Goal: Task Accomplishment & Management: Manage account settings

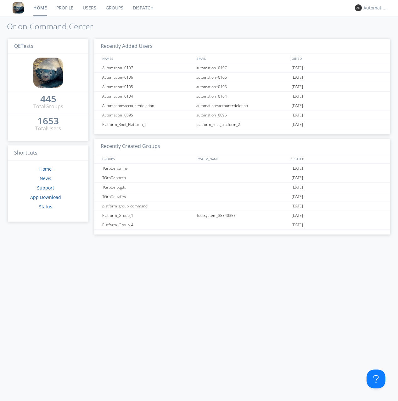
click at [114, 8] on link "Groups" at bounding box center [114, 8] width 27 height 16
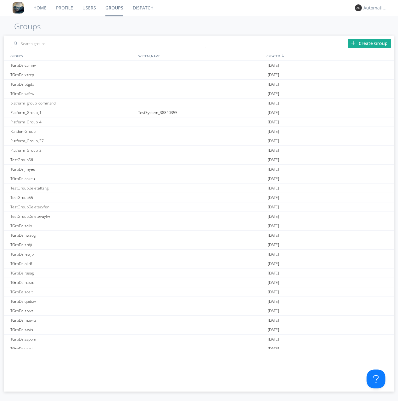
click at [369, 43] on div "Create Group" at bounding box center [369, 43] width 43 height 9
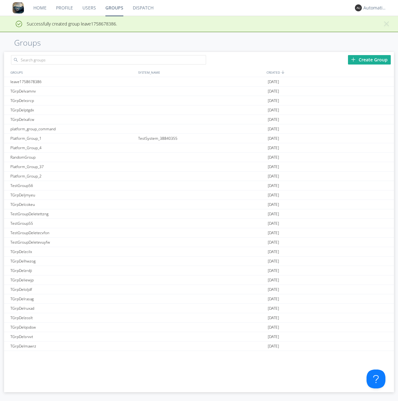
click at [114, 8] on link "Groups" at bounding box center [114, 8] width 27 height 16
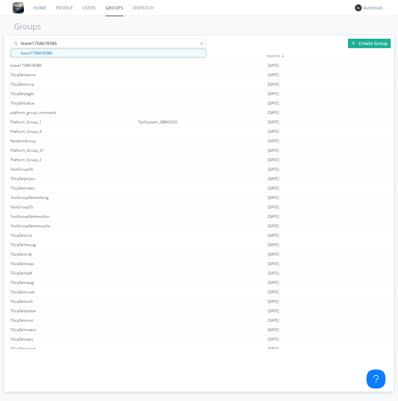
type input "leave1758678386"
click at [202, 44] on div at bounding box center [203, 44] width 6 height 6
type input "leave1758678386"
click at [72, 65] on div "leave1758678386" at bounding box center [73, 65] width 128 height 9
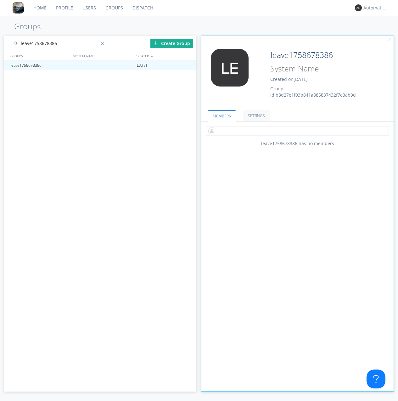
click at [297, 130] on input "text" at bounding box center [297, 130] width 183 height 9
type input "automation+0102"
click at [296, 130] on input "text" at bounding box center [297, 130] width 183 height 9
type input "automation+0103"
click at [296, 130] on input "text" at bounding box center [297, 130] width 183 height 9
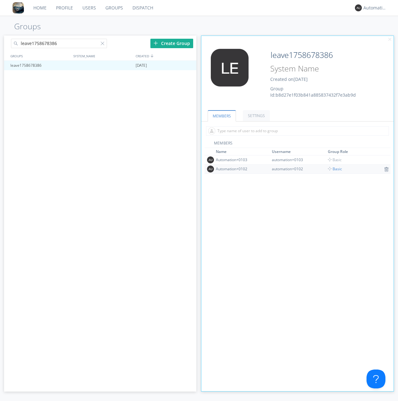
click at [333, 169] on span "Basic" at bounding box center [335, 168] width 14 height 5
click at [188, 65] on div at bounding box center [188, 65] width 6 height 5
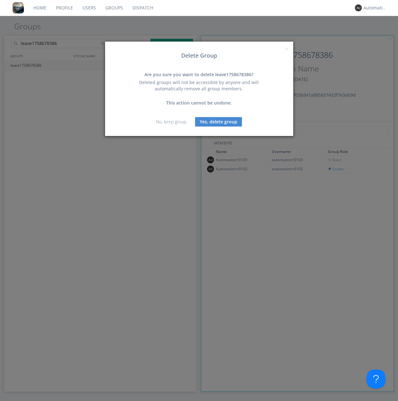
click at [218, 121] on button "Yes, delete group" at bounding box center [218, 121] width 47 height 9
